Goal: Find specific page/section: Find specific page/section

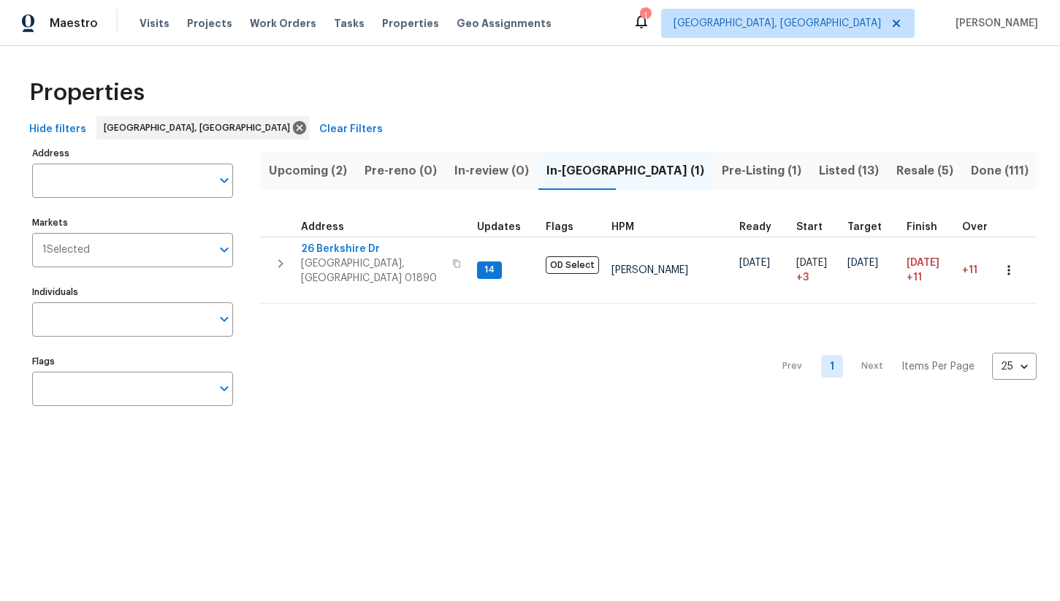
click at [722, 172] on span "Pre-Listing (1)" at bounding box center [762, 171] width 80 height 20
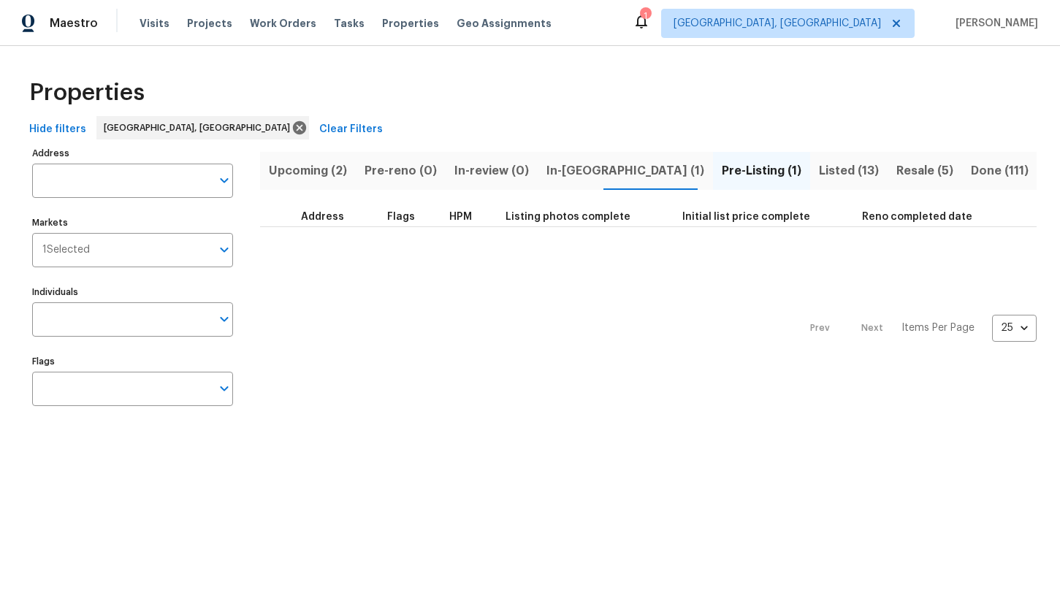
click at [819, 172] on span "Listed (13)" at bounding box center [849, 171] width 60 height 20
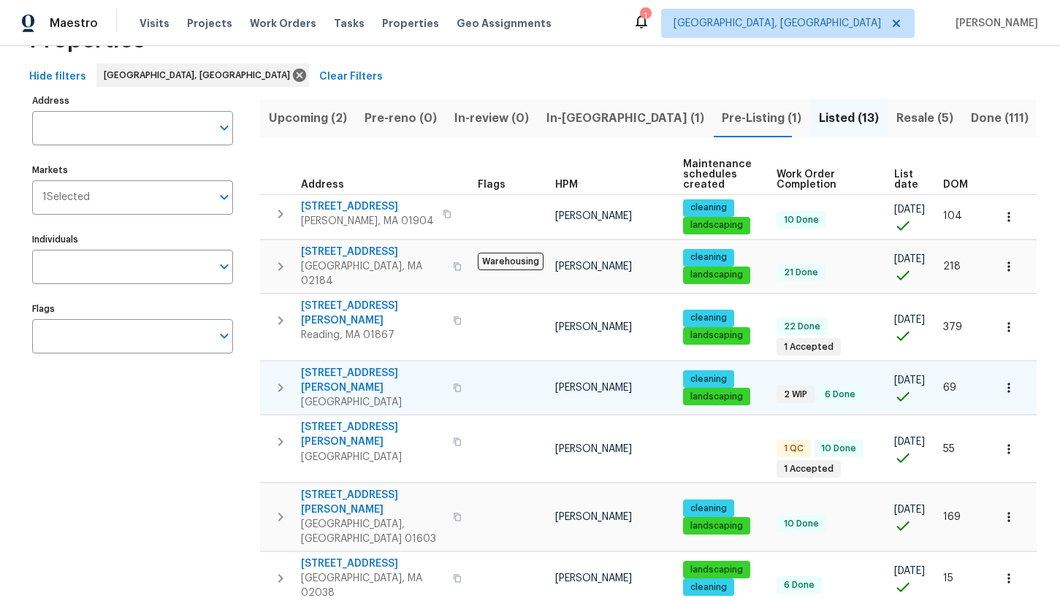
scroll to position [28, 0]
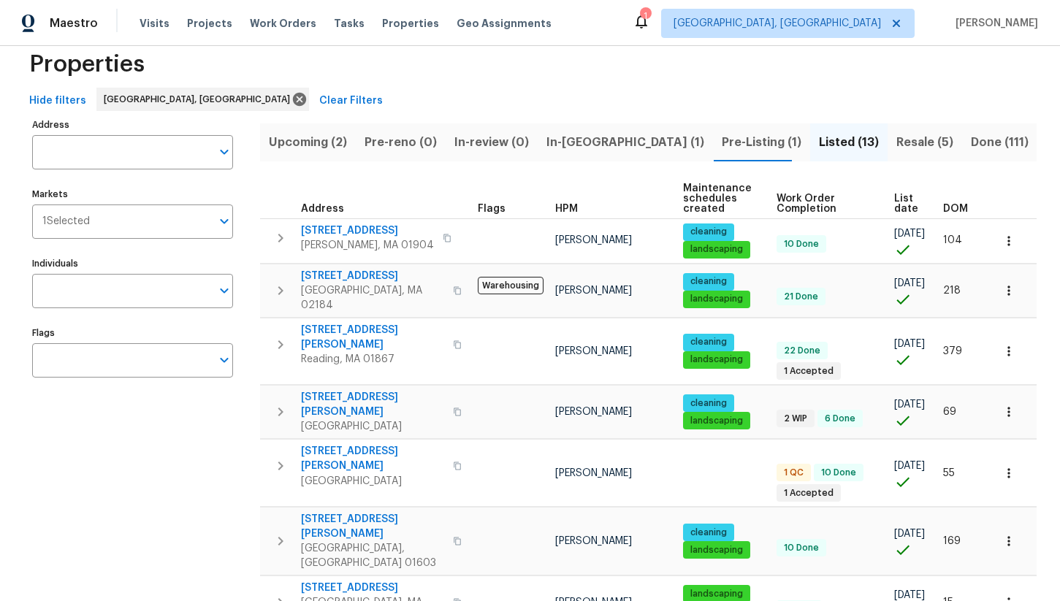
click at [896, 133] on span "Resale (5)" at bounding box center [924, 142] width 57 height 20
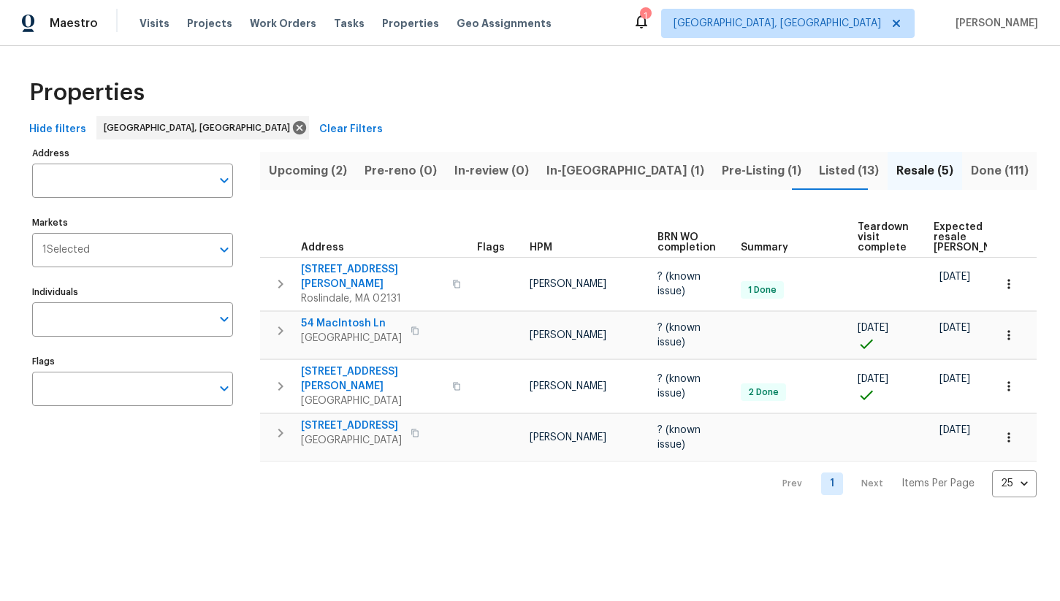
click at [819, 179] on span "Listed (13)" at bounding box center [849, 171] width 60 height 20
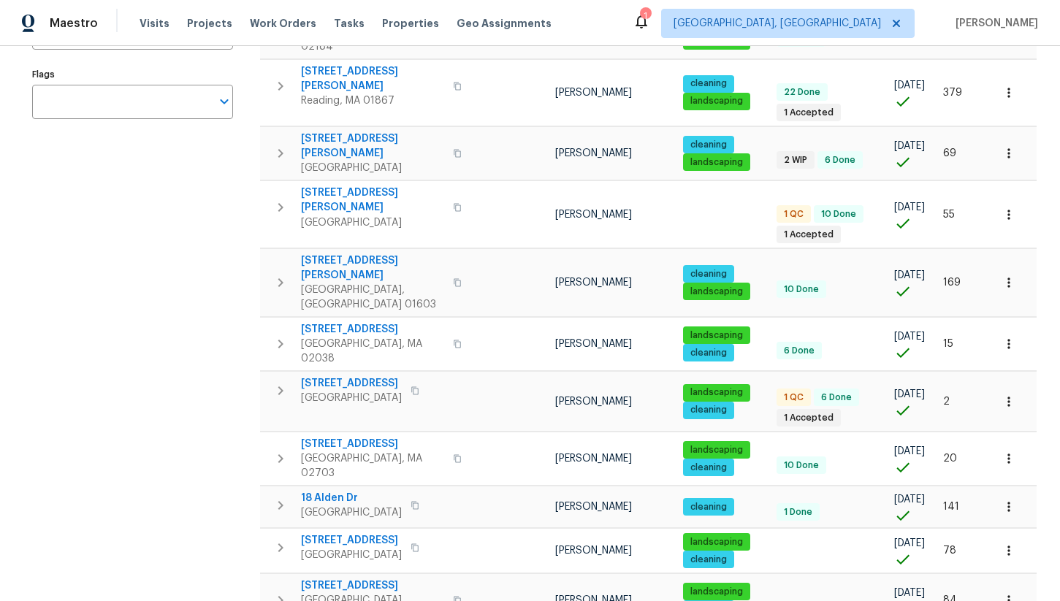
scroll to position [397, 0]
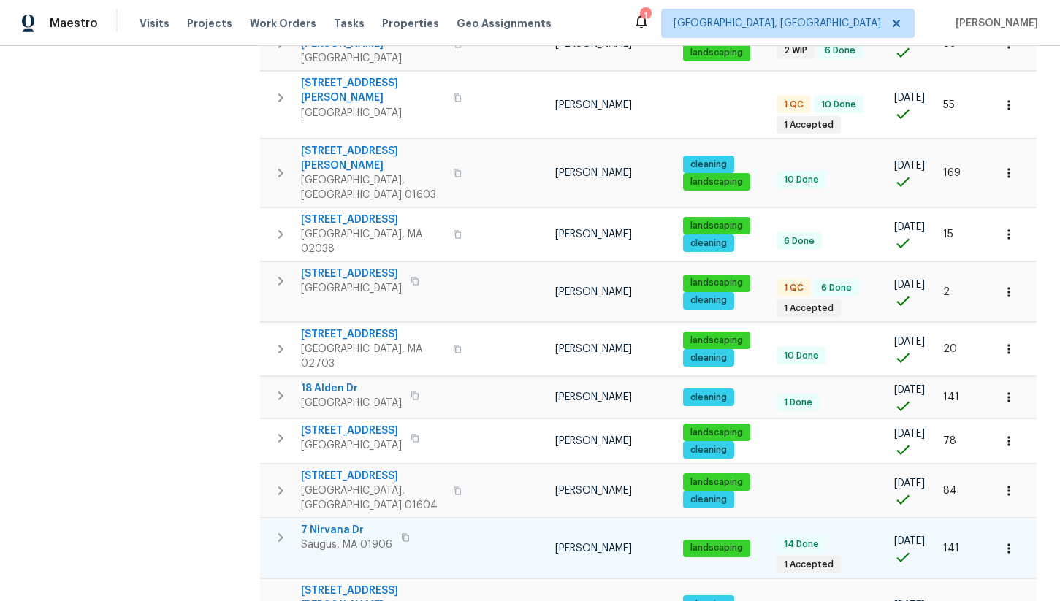
click at [351, 538] on span "Saugus, MA 01906" at bounding box center [346, 545] width 91 height 15
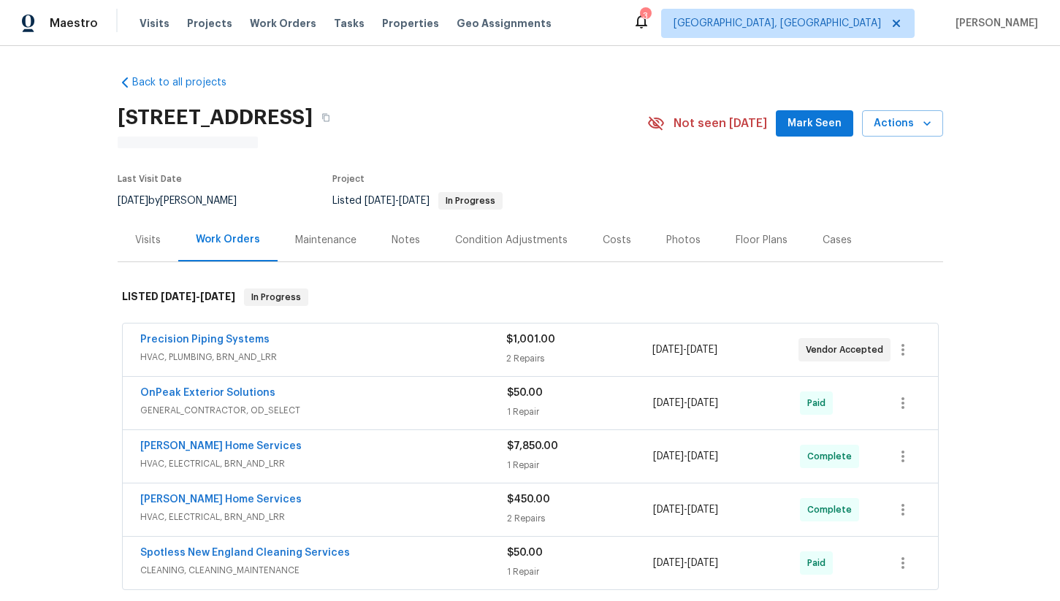
click at [751, 239] on div "Floor Plans" at bounding box center [762, 240] width 52 height 15
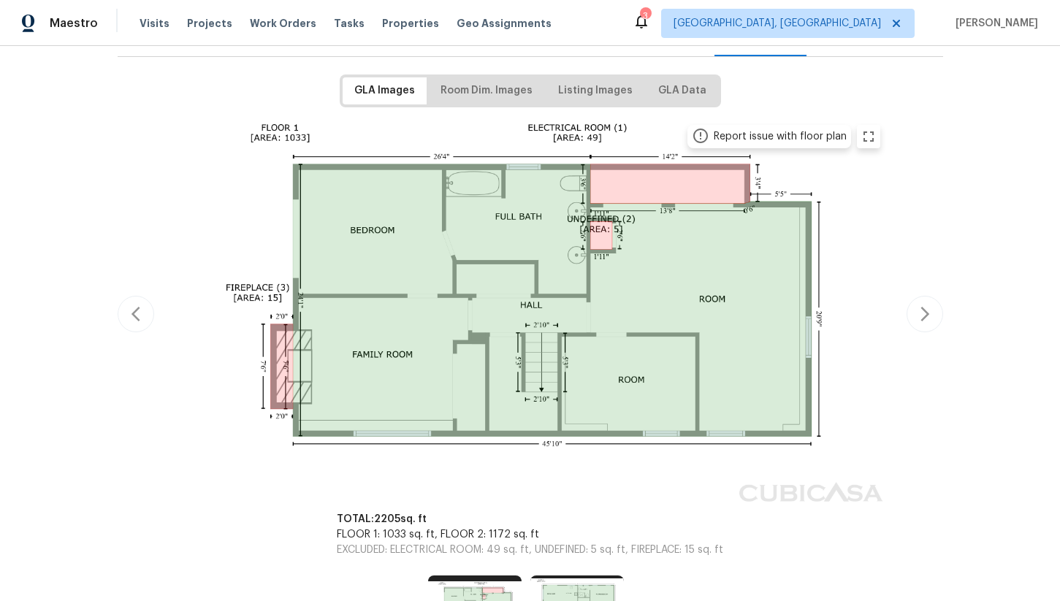
scroll to position [217, 0]
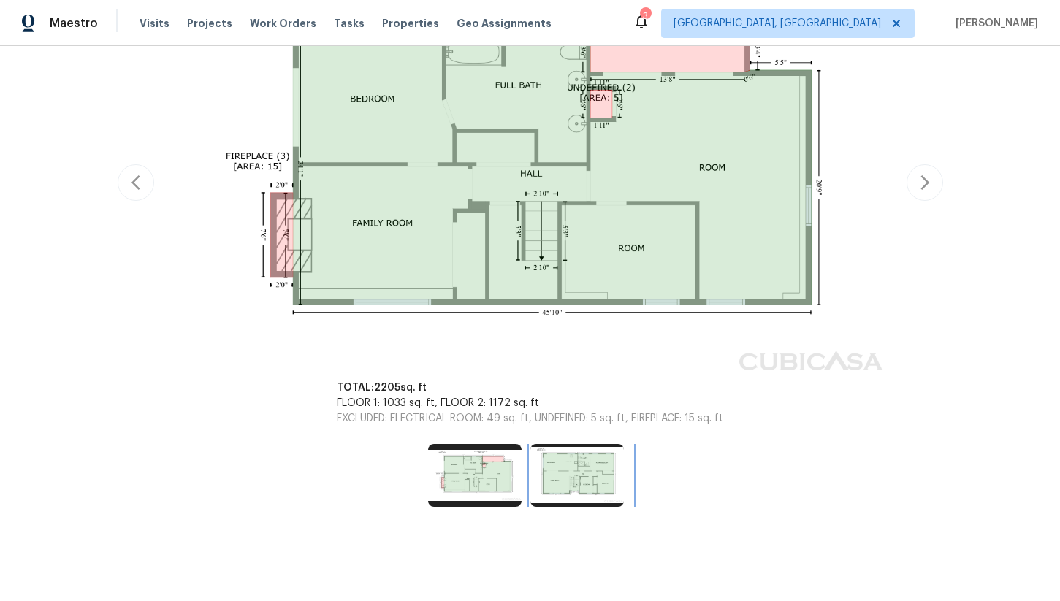
click at [574, 487] on img at bounding box center [577, 475] width 94 height 63
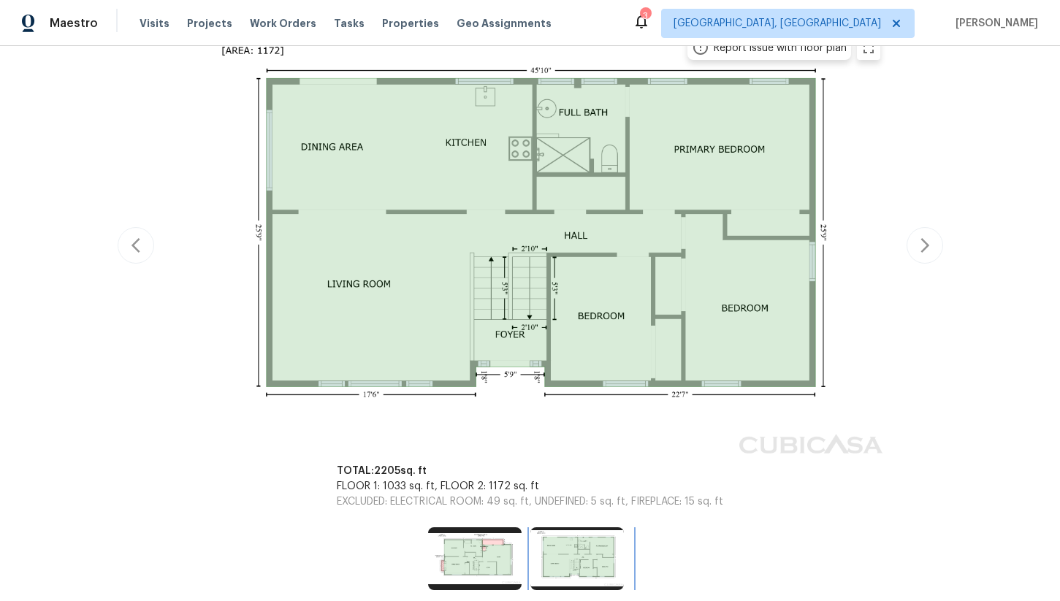
scroll to position [270, 0]
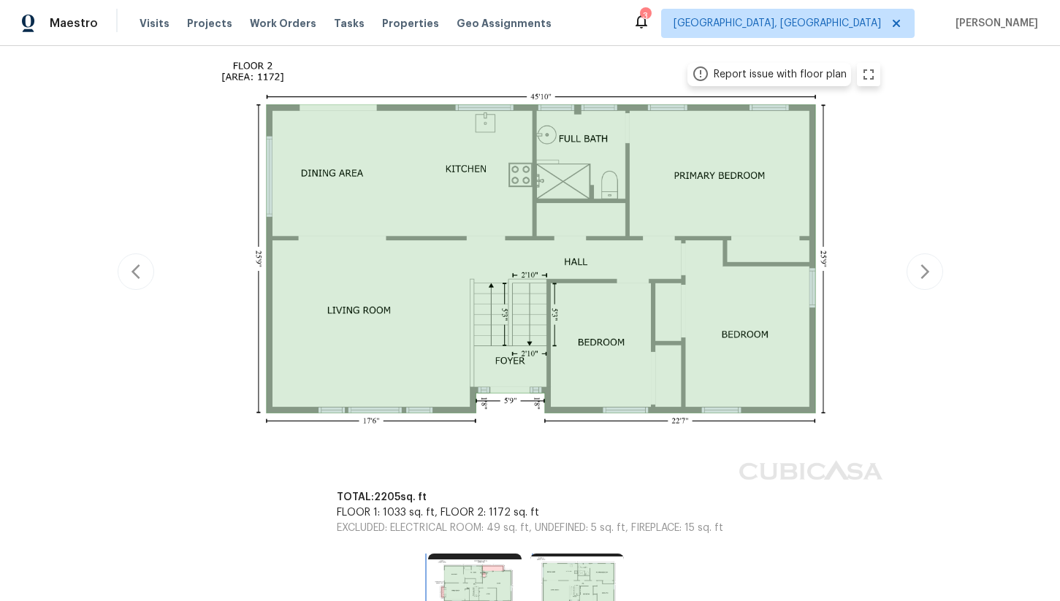
click at [479, 567] on img at bounding box center [475, 585] width 94 height 63
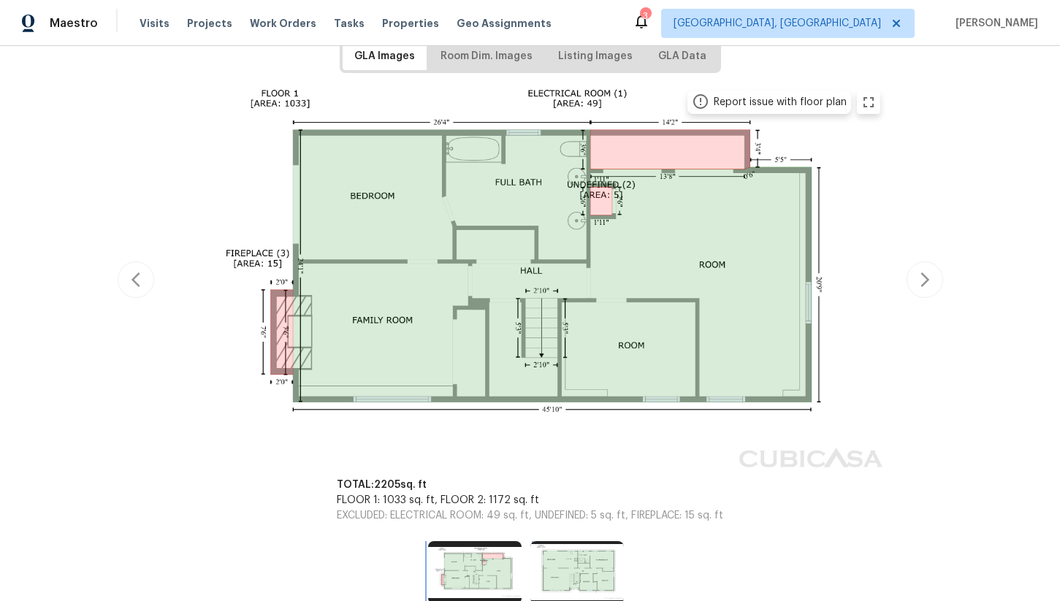
scroll to position [242, 0]
